Goal: Navigation & Orientation: Find specific page/section

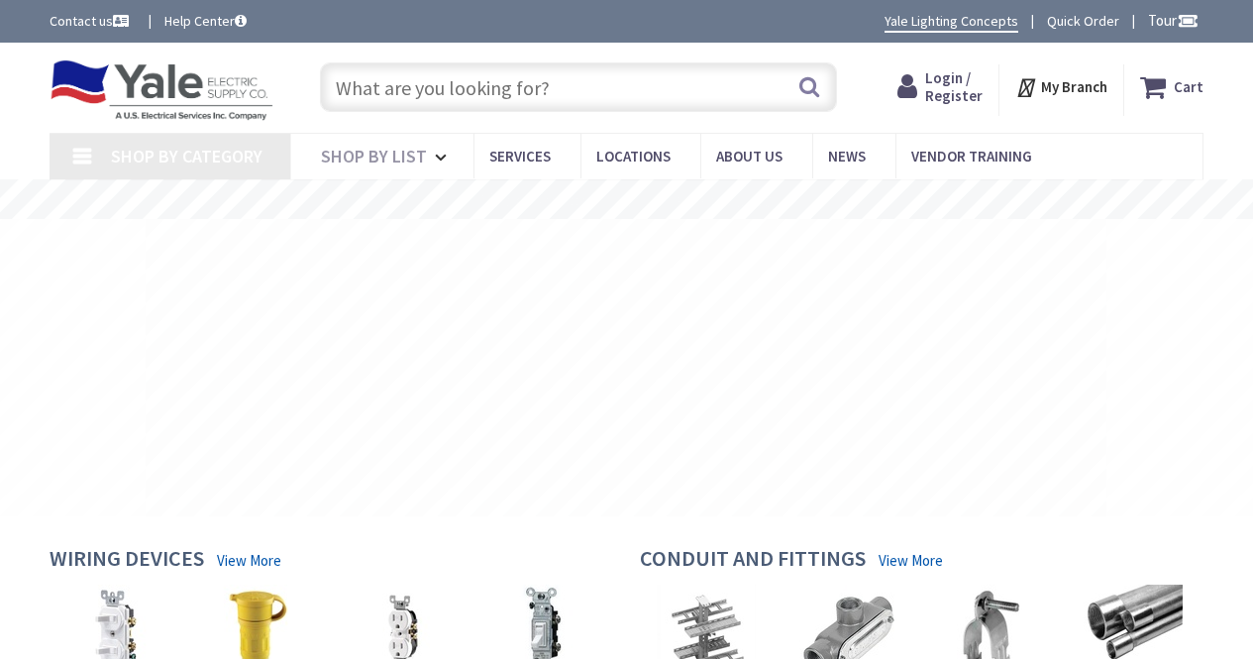
type input "[GEOGRAPHIC_DATA], [GEOGRAPHIC_DATA]"
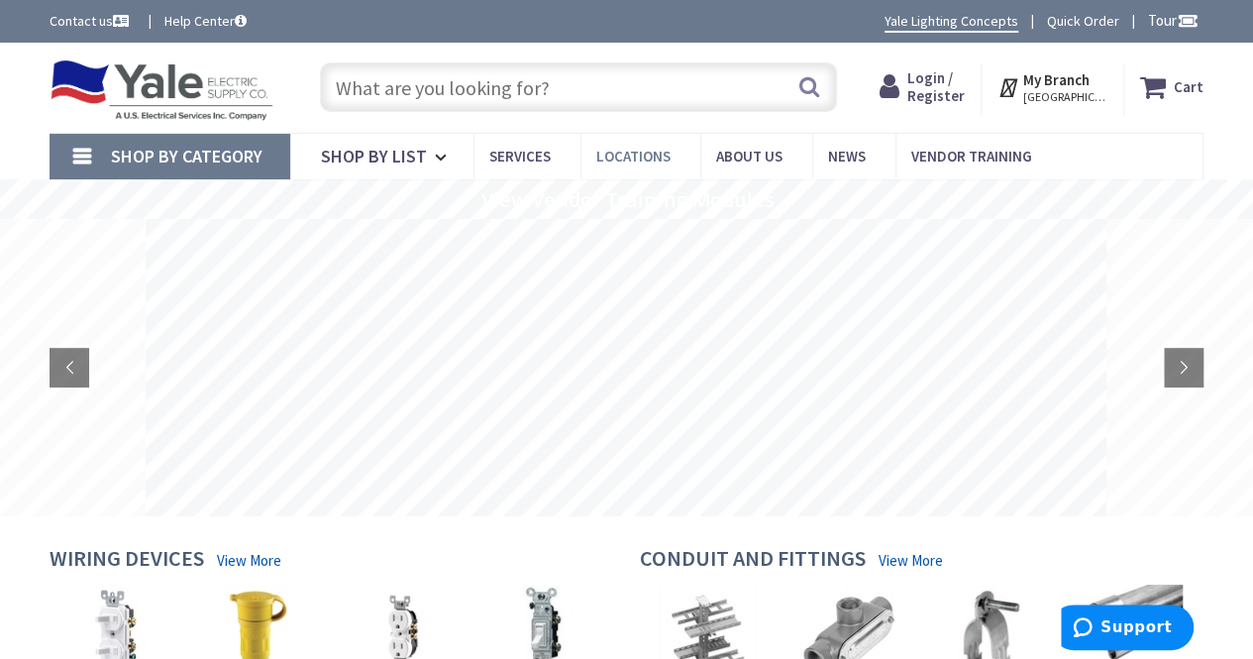
click at [630, 150] on span "Locations" at bounding box center [633, 156] width 74 height 19
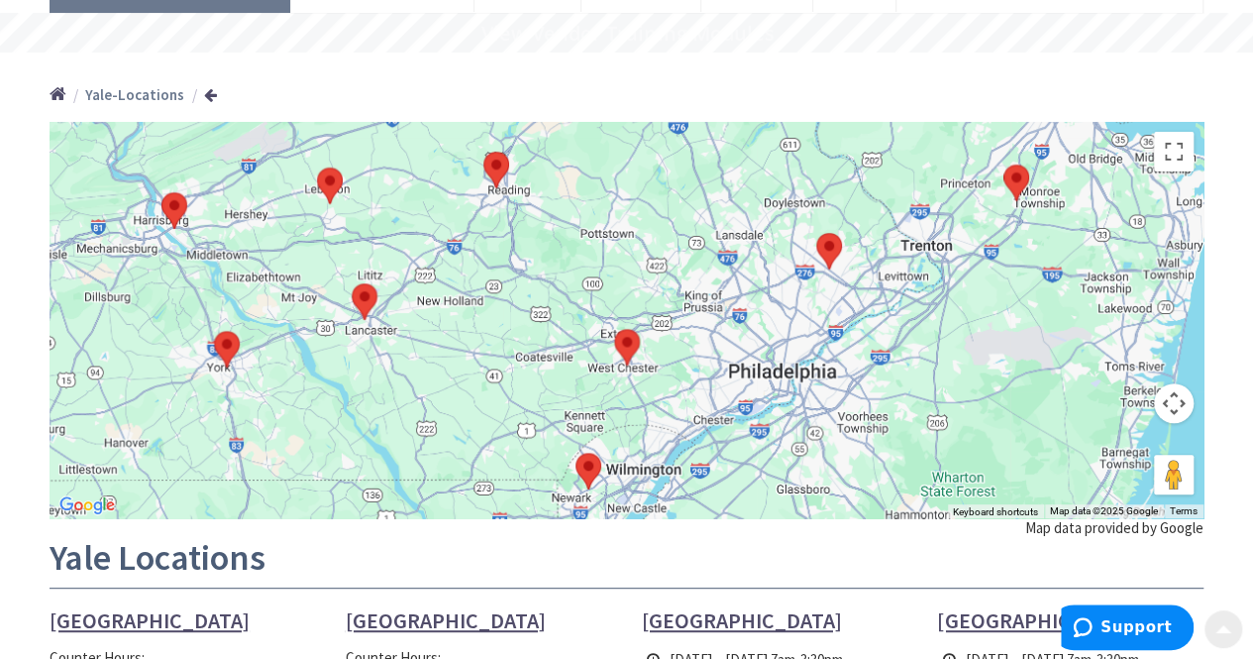
scroll to position [198, 0]
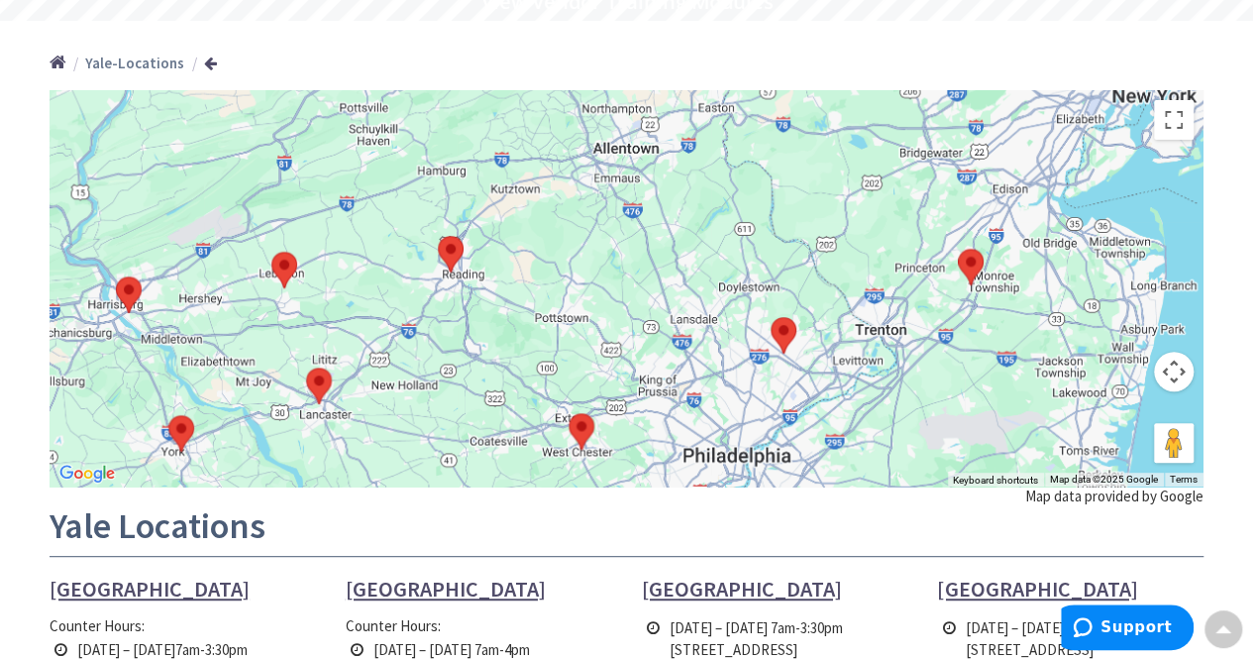
drag, startPoint x: 1019, startPoint y: 319, endPoint x: 974, endPoint y: 441, distance: 130.1
click at [974, 441] on div at bounding box center [627, 288] width 1154 height 396
click at [968, 256] on img at bounding box center [971, 267] width 42 height 53
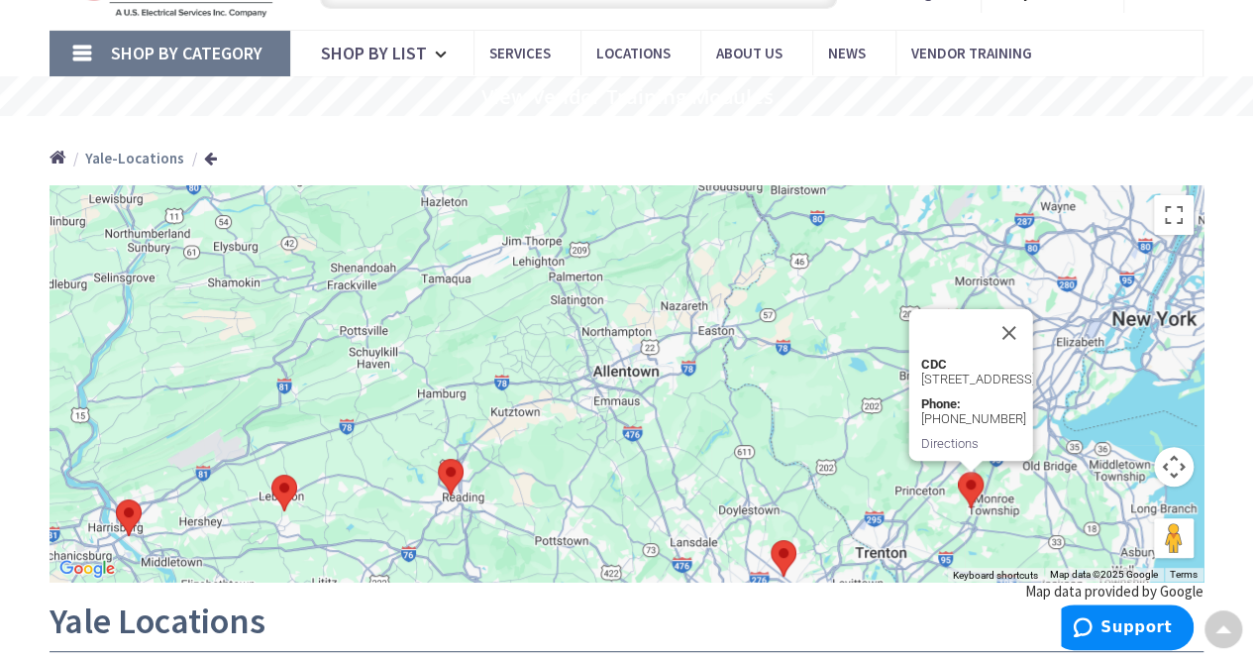
scroll to position [0, 0]
